Goal: Task Accomplishment & Management: Use online tool/utility

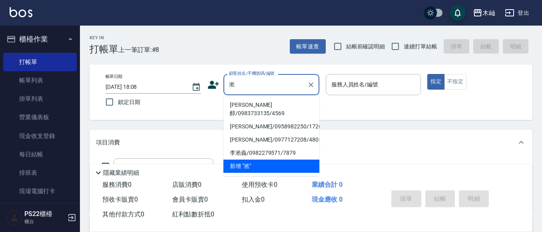
click at [259, 102] on li "[PERSON_NAME]醇/0983733135/4569" at bounding box center [271, 109] width 96 height 22
type input "[PERSON_NAME]醇/0983733135/4569"
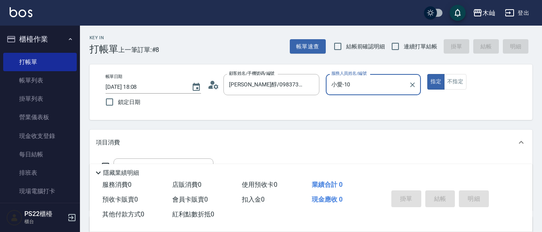
type input "小愛-10"
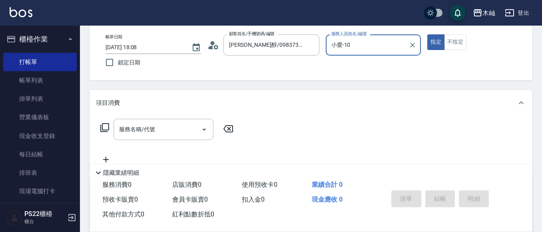
scroll to position [40, 0]
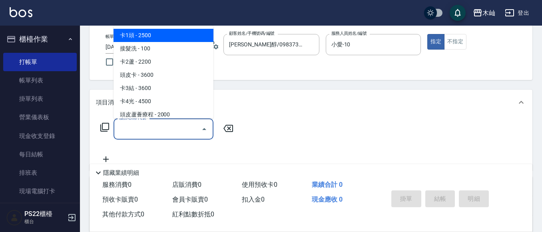
click at [151, 134] on input "服務名稱/代號" at bounding box center [157, 129] width 81 height 14
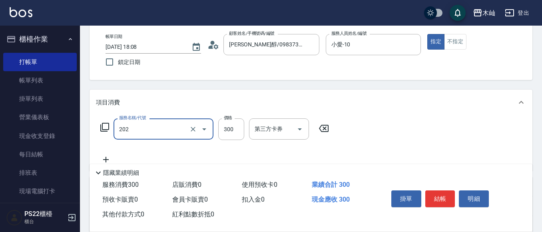
type input "單剪(202)"
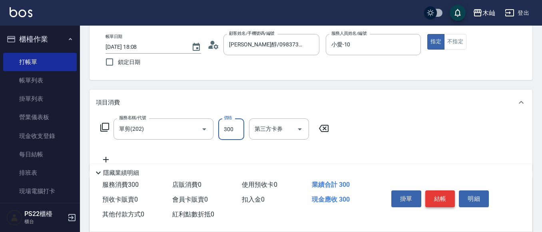
click at [443, 191] on button "結帳" at bounding box center [440, 198] width 30 height 17
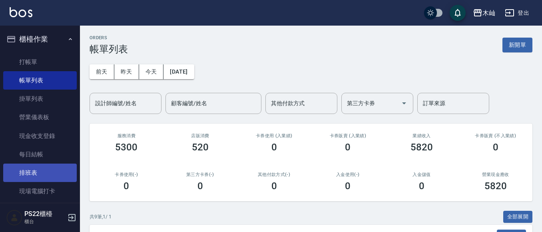
click at [42, 173] on link "排班表" at bounding box center [40, 172] width 74 height 18
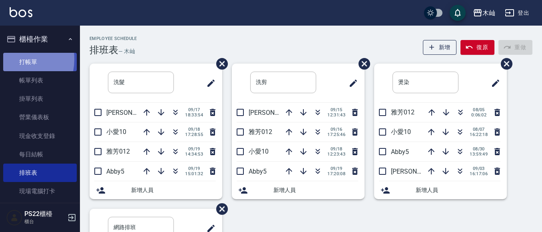
click at [11, 59] on link "打帳單" at bounding box center [40, 62] width 74 height 18
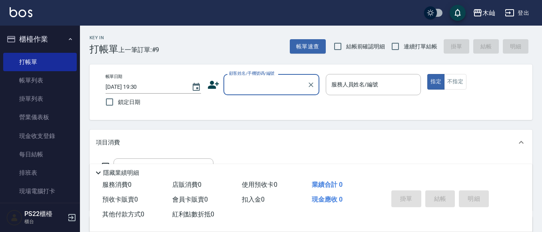
click at [231, 84] on input "顧客姓名/手機號碼/編號" at bounding box center [265, 85] width 77 height 14
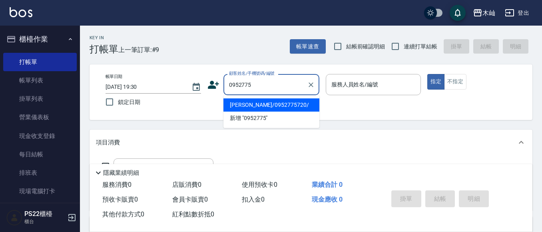
click at [278, 106] on li "[PERSON_NAME]/0952775720/" at bounding box center [271, 104] width 96 height 13
type input "[PERSON_NAME]/0952775720/"
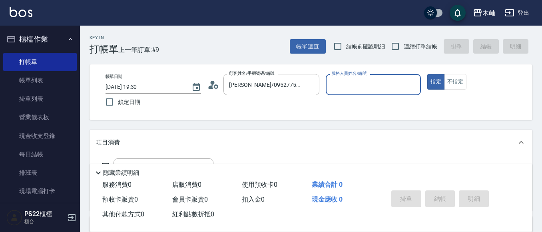
click at [344, 88] on input "服務人員姓名/編號" at bounding box center [373, 85] width 88 height 14
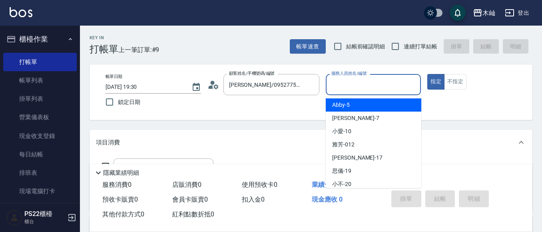
click at [340, 102] on span "Abby -5" at bounding box center [341, 105] width 18 height 8
type input "Abby-5"
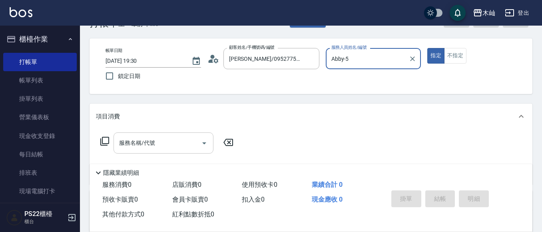
scroll to position [40, 0]
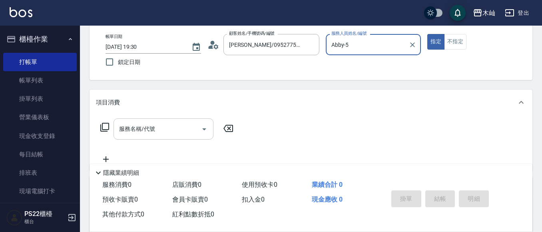
click at [159, 131] on input "服務名稱/代號" at bounding box center [157, 129] width 81 height 14
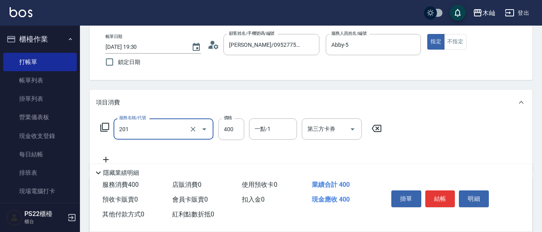
type input "洗剪(201)"
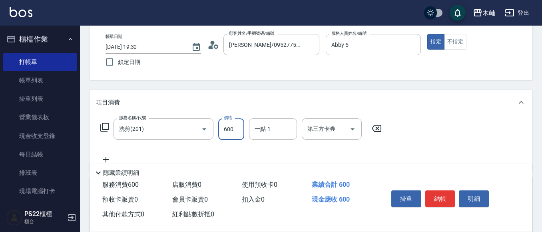
type input "600"
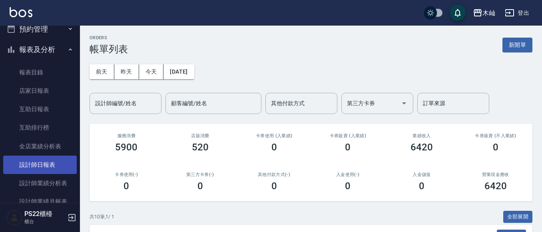
scroll to position [240, 0]
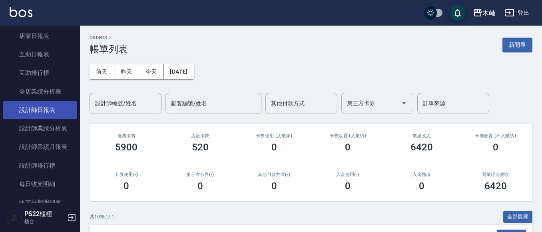
click at [51, 108] on link "設計師日報表" at bounding box center [40, 110] width 74 height 18
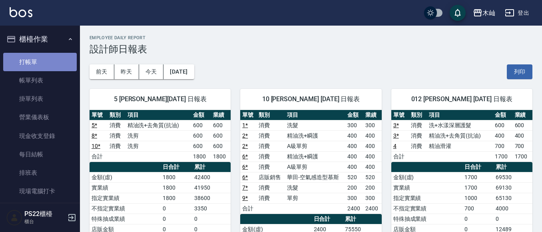
click at [47, 55] on link "打帳單" at bounding box center [40, 62] width 74 height 18
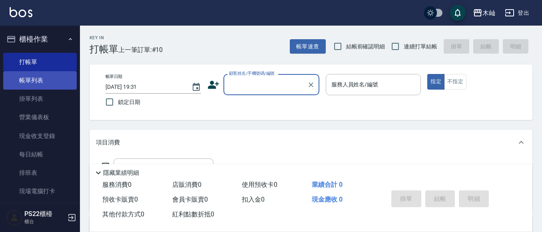
click at [39, 77] on link "帳單列表" at bounding box center [40, 80] width 74 height 18
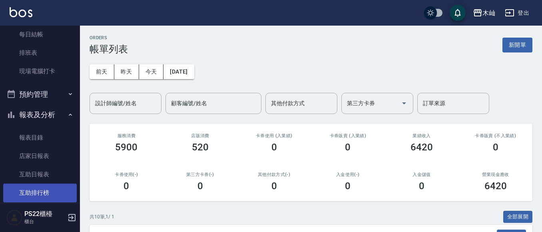
scroll to position [160, 0]
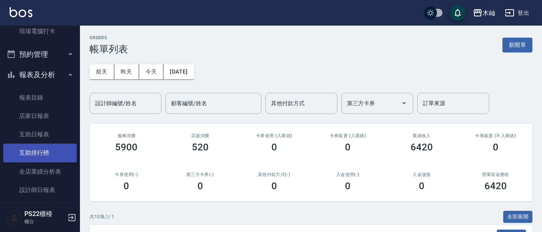
click at [34, 194] on link "設計師日報表" at bounding box center [40, 190] width 74 height 18
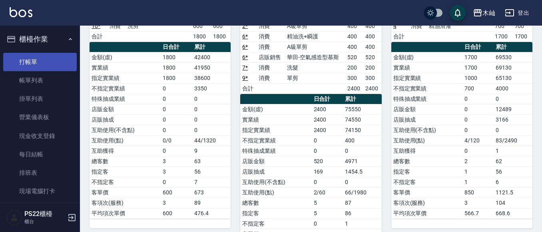
click at [19, 60] on link "打帳單" at bounding box center [40, 62] width 74 height 18
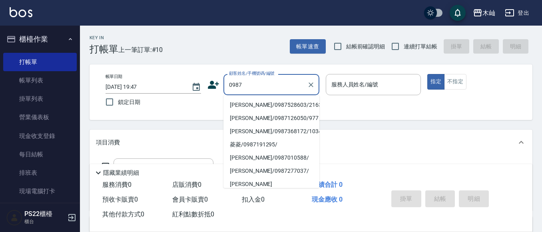
click at [256, 102] on li "[PERSON_NAME]/0987528603/216319" at bounding box center [271, 104] width 96 height 13
type input "[PERSON_NAME]/0987528603/216319"
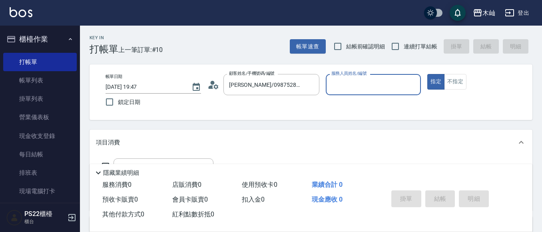
type input "小愛-10"
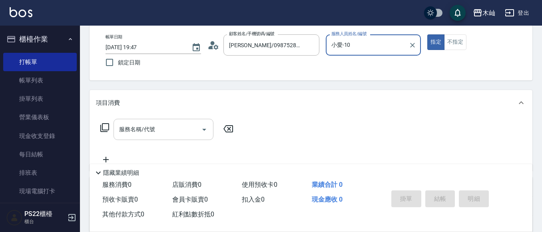
scroll to position [40, 0]
click at [162, 131] on input "服務名稱/代號" at bounding box center [157, 129] width 81 height 14
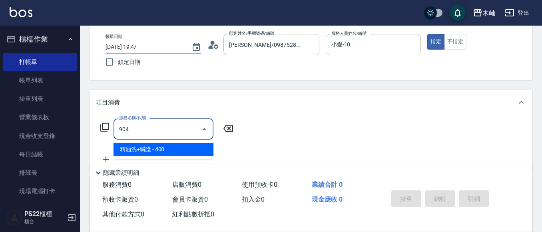
type input "精油洗+瞬護(904)"
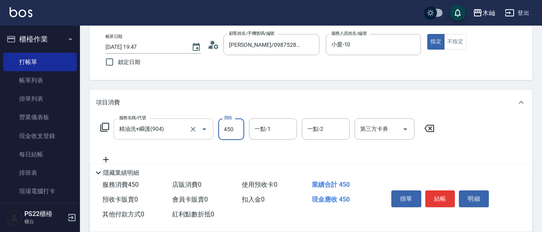
type input "450"
click at [435, 199] on button "結帳" at bounding box center [440, 198] width 30 height 17
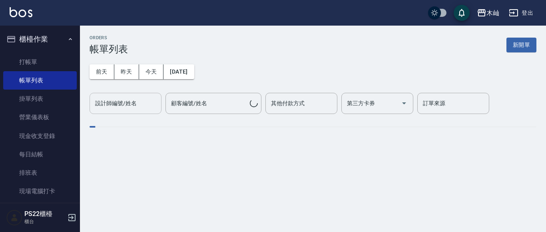
click at [131, 104] on div "設計師編號/姓名 設計師編號/姓名" at bounding box center [126, 103] width 72 height 21
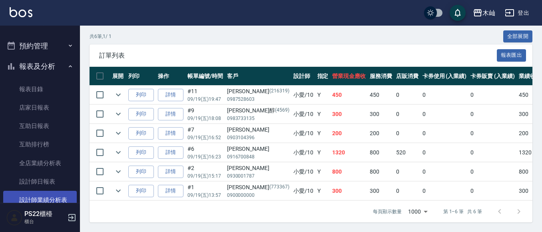
scroll to position [240, 0]
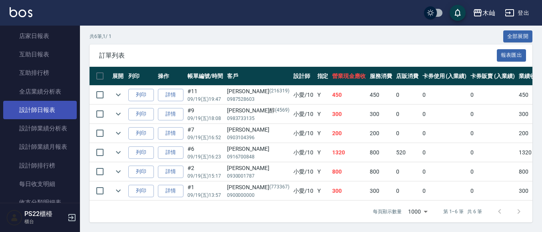
type input "小愛-10"
click at [46, 114] on link "設計師日報表" at bounding box center [40, 110] width 74 height 18
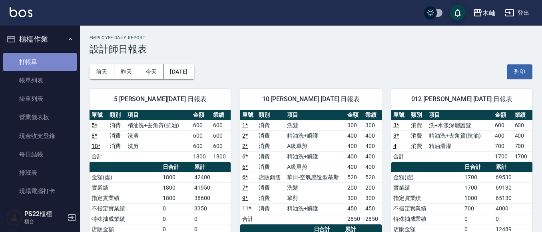
click at [43, 53] on link "打帳單" at bounding box center [40, 62] width 74 height 18
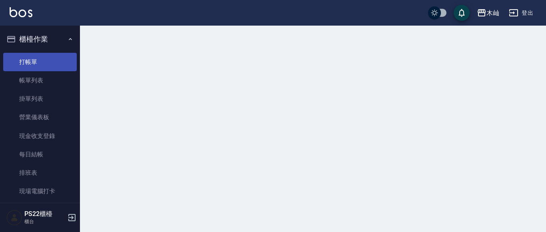
click at [44, 55] on link "打帳單" at bounding box center [40, 62] width 74 height 18
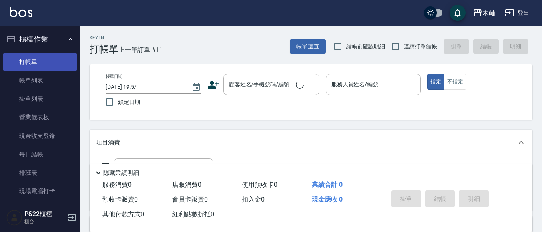
click at [39, 62] on link "打帳單" at bounding box center [40, 62] width 74 height 18
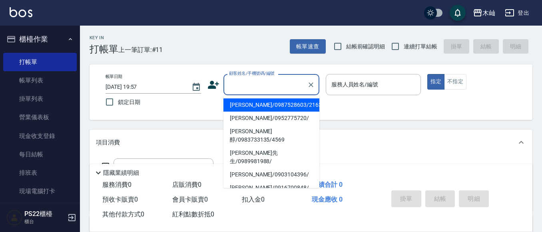
click at [262, 86] on input "顧客姓名/手機號碼/編號" at bounding box center [265, 85] width 77 height 14
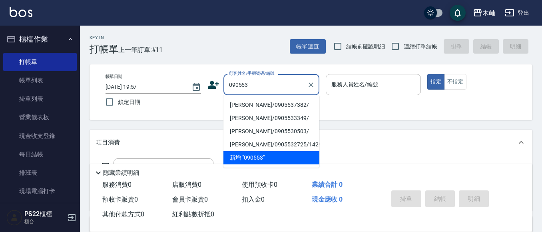
click at [274, 105] on li "[PERSON_NAME]/0905537382/" at bounding box center [271, 104] width 96 height 13
type input "[PERSON_NAME]/0905537382/"
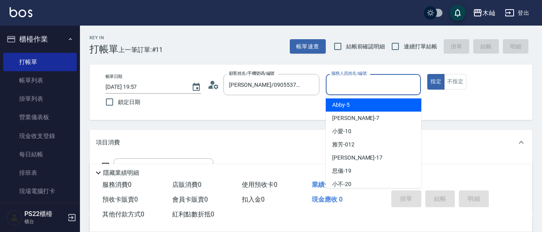
click at [357, 89] on input "服務人員姓名/編號" at bounding box center [373, 85] width 88 height 14
click at [352, 103] on div "Abby -5" at bounding box center [374, 104] width 96 height 13
type input "Abby-5"
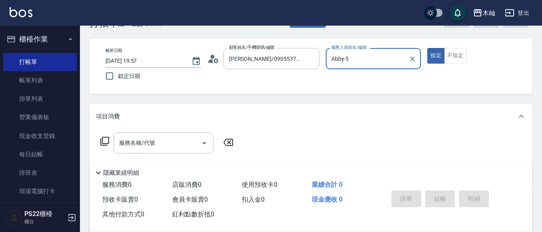
scroll to position [40, 0]
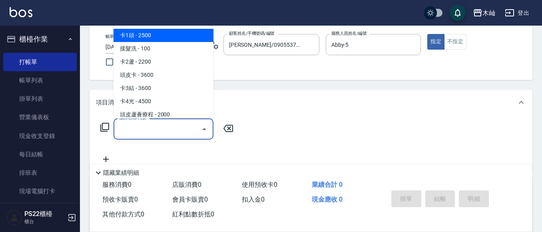
click at [163, 131] on input "服務名稱/代號" at bounding box center [157, 129] width 81 height 14
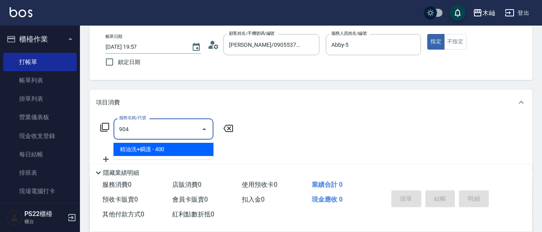
type input "精油洗+瞬護(904)"
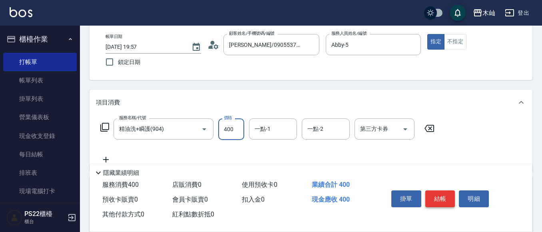
click at [433, 198] on button "結帳" at bounding box center [440, 198] width 30 height 17
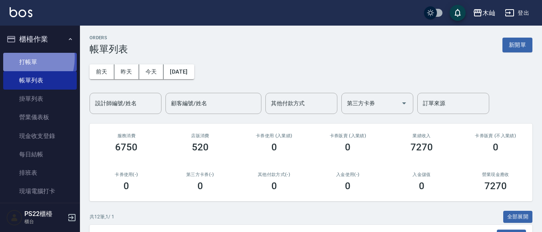
click at [21, 58] on link "打帳單" at bounding box center [40, 62] width 74 height 18
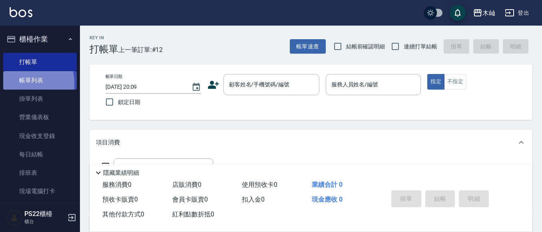
click at [11, 84] on link "帳單列表" at bounding box center [40, 80] width 74 height 18
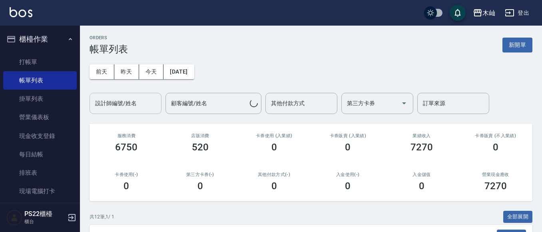
click at [146, 107] on input "設計師編號/姓名" at bounding box center [125, 103] width 65 height 14
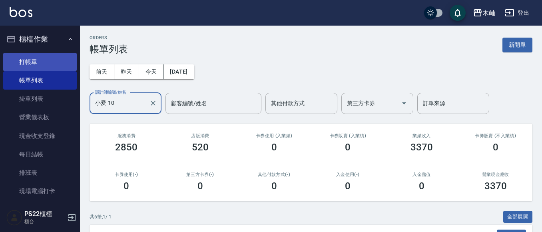
type input "小愛-10"
click at [37, 63] on link "打帳單" at bounding box center [40, 62] width 74 height 18
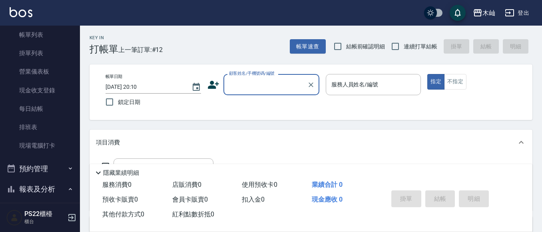
scroll to position [160, 0]
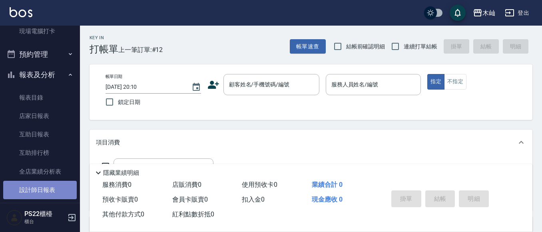
click at [42, 187] on link "設計師日報表" at bounding box center [40, 190] width 74 height 18
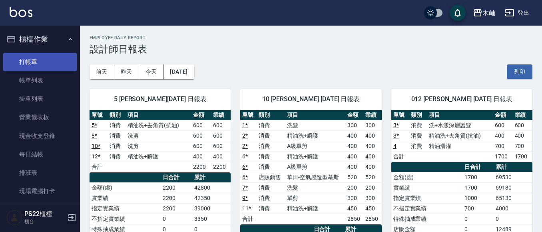
click at [34, 60] on link "打帳單" at bounding box center [40, 62] width 74 height 18
